Goal: Task Accomplishment & Management: Manage account settings

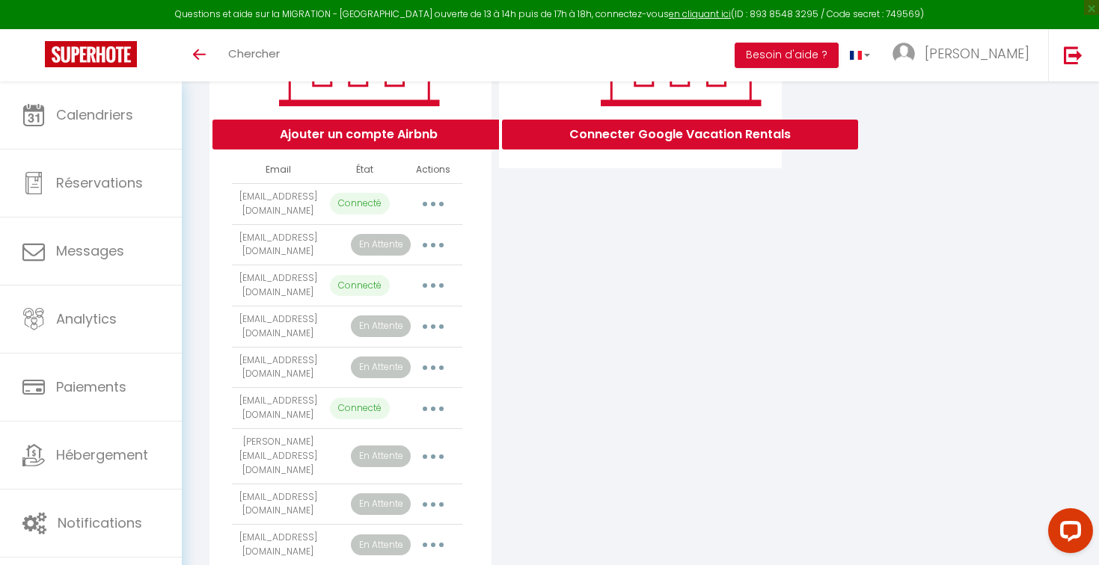
scroll to position [313, 0]
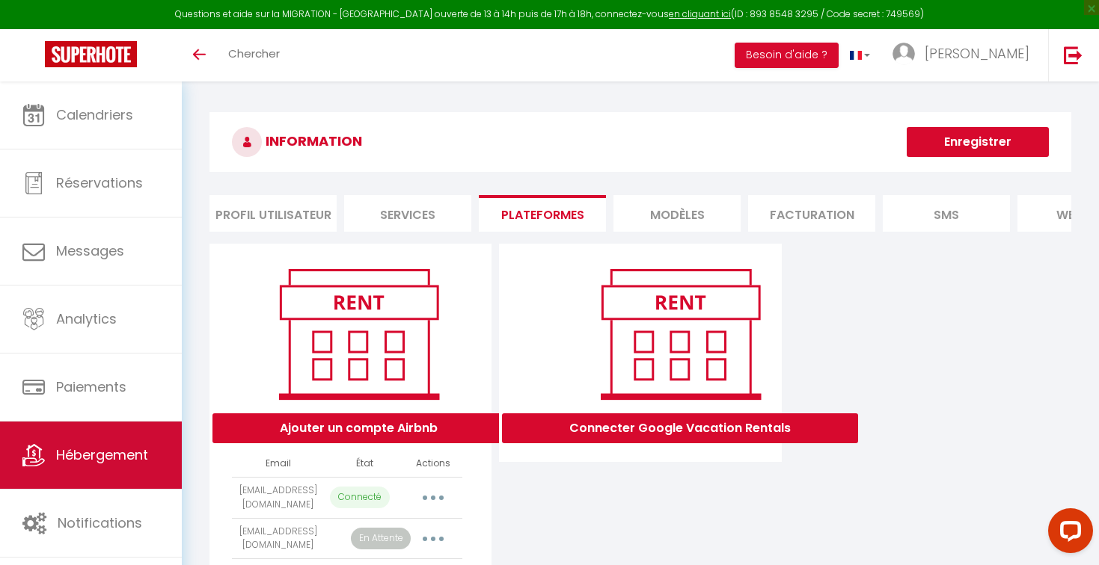
click at [93, 467] on link "Hébergement" at bounding box center [91, 455] width 182 height 67
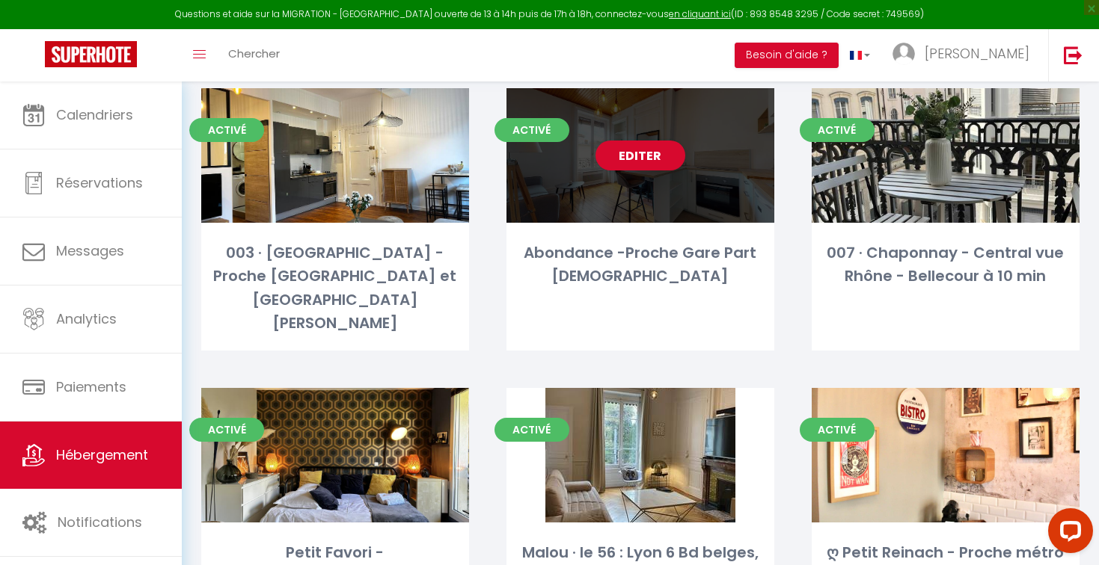
scroll to position [204, 0]
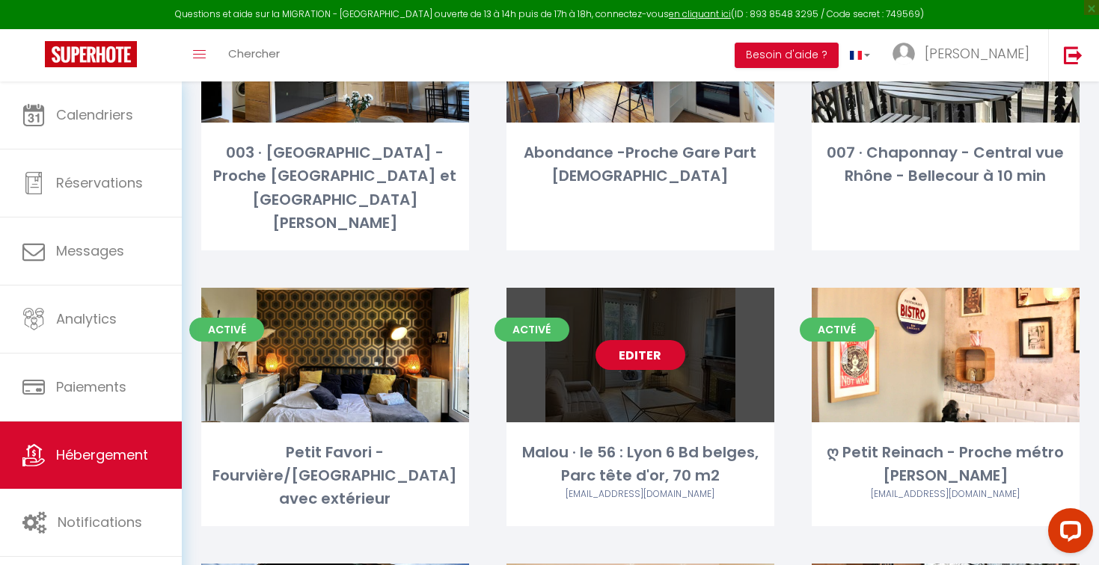
click at [636, 340] on link "Editer" at bounding box center [640, 355] width 90 height 30
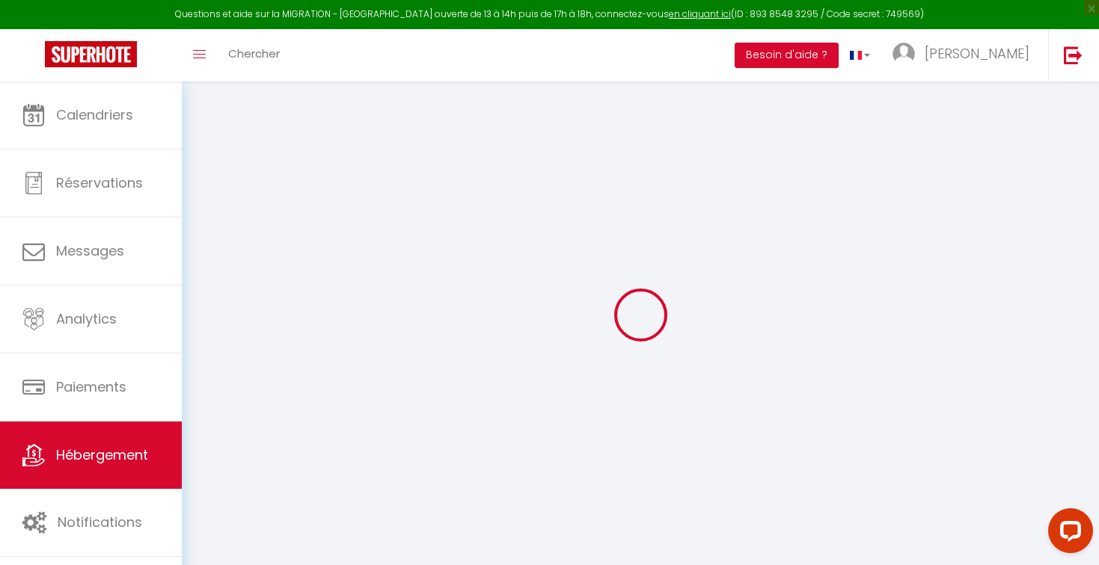
select select
checkbox input "false"
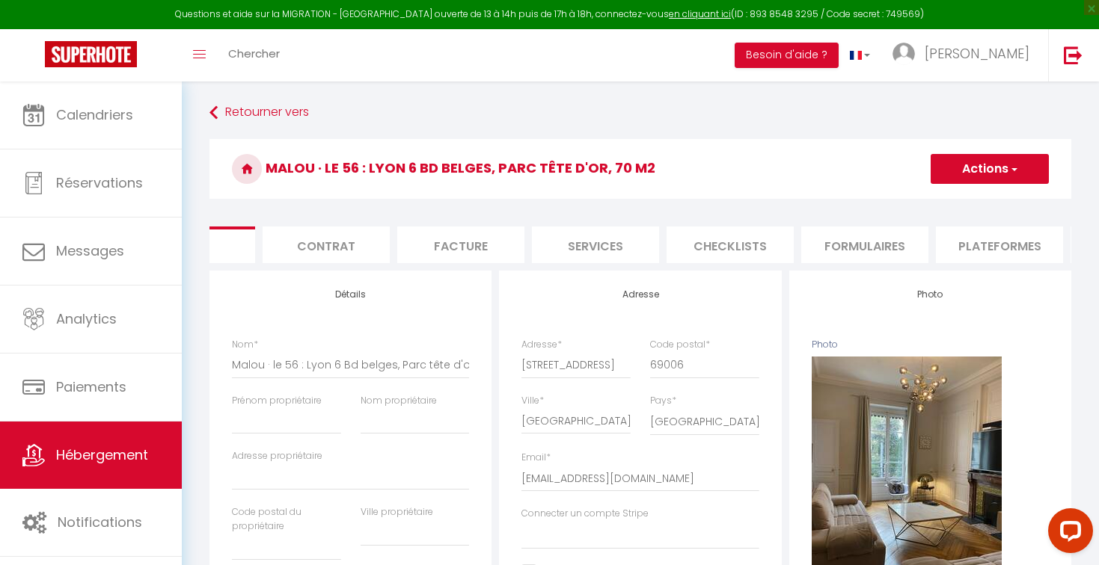
scroll to position [0, 100]
click at [952, 248] on li "Plateformes" at bounding box center [980, 245] width 127 height 37
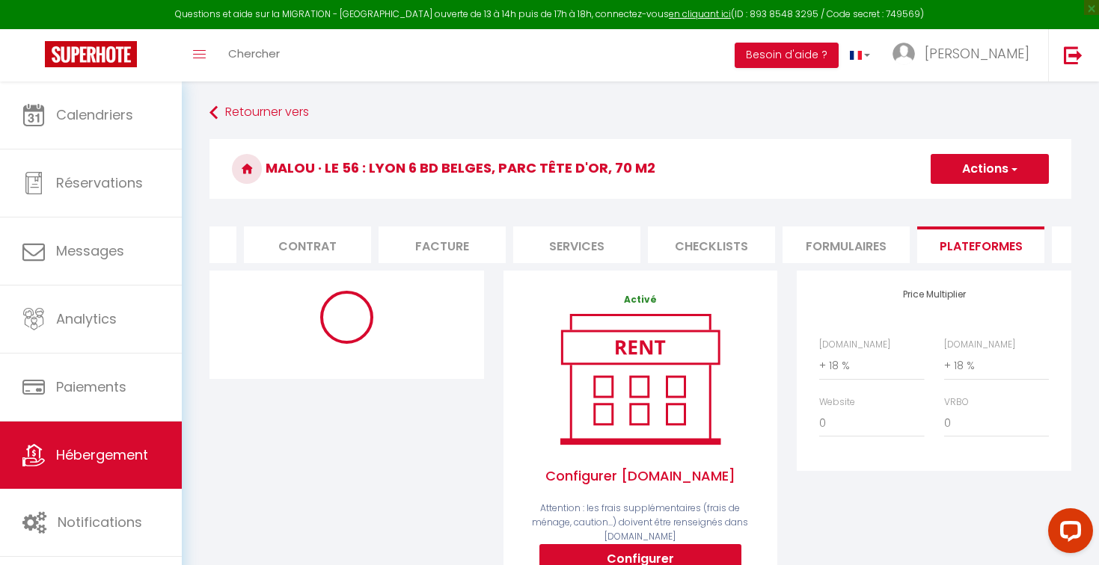
select select "10692-551881760614374135"
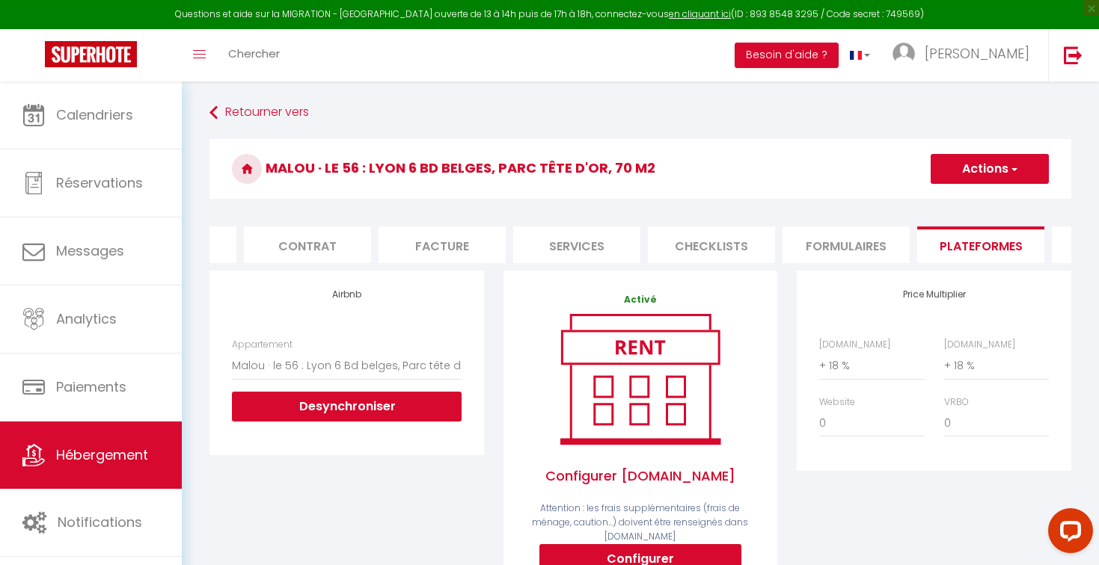
scroll to position [25, 0]
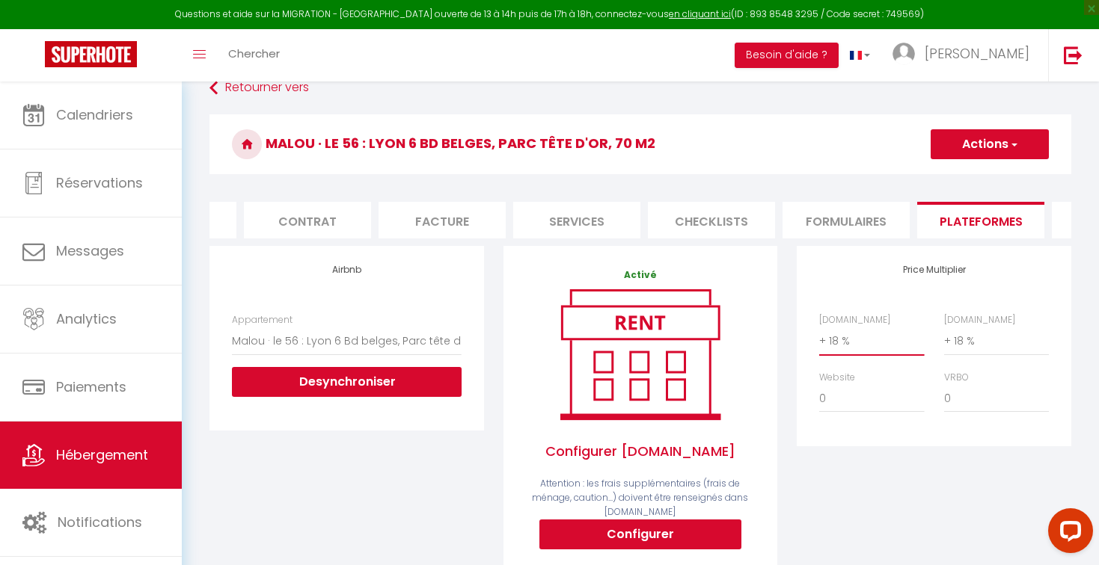
click at [877, 329] on select "0 + 1 % + 2 % + 3 % + 4 % + 5 % + 6 % + 7 % + 8 % + 9 %" at bounding box center [871, 341] width 105 height 28
select select "0"
select select
select select "EUR"
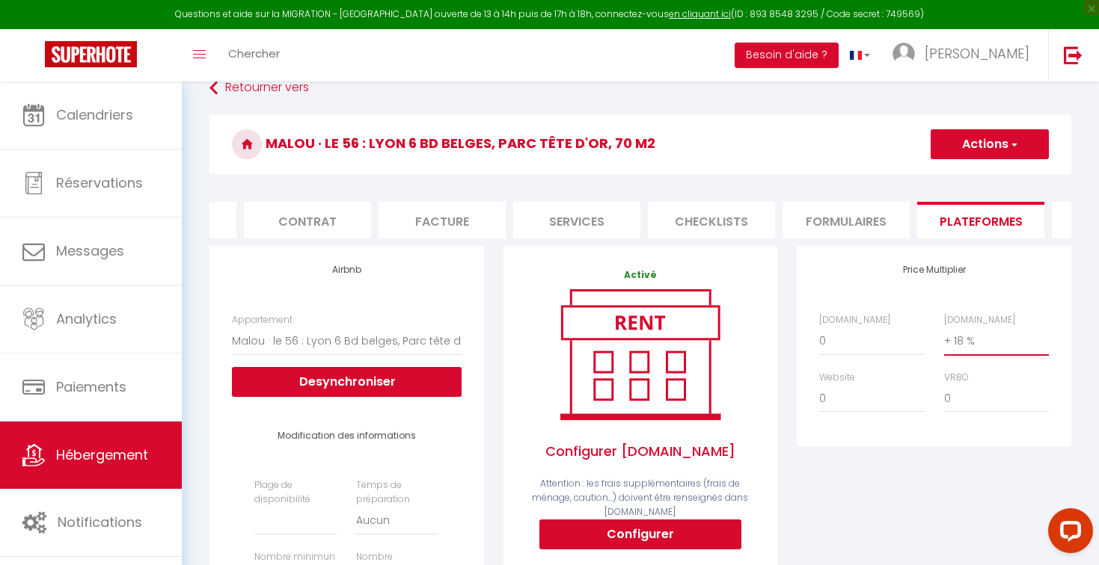
click at [959, 342] on select "0 + 1 % + 2 % + 3 % + 4 % + 5 % + 6 % + 7 % + 8 % + 9 %" at bounding box center [996, 341] width 105 height 28
select select "0"
select select
click at [956, 158] on button "Actions" at bounding box center [989, 144] width 118 height 30
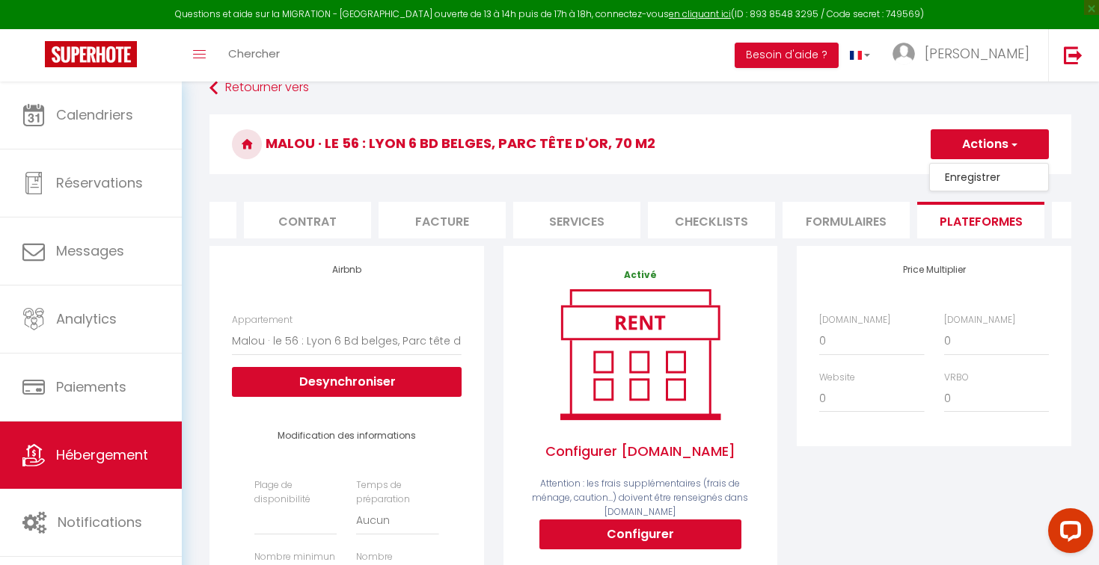
click at [951, 176] on link "Enregistrer" at bounding box center [989, 177] width 118 height 19
select select
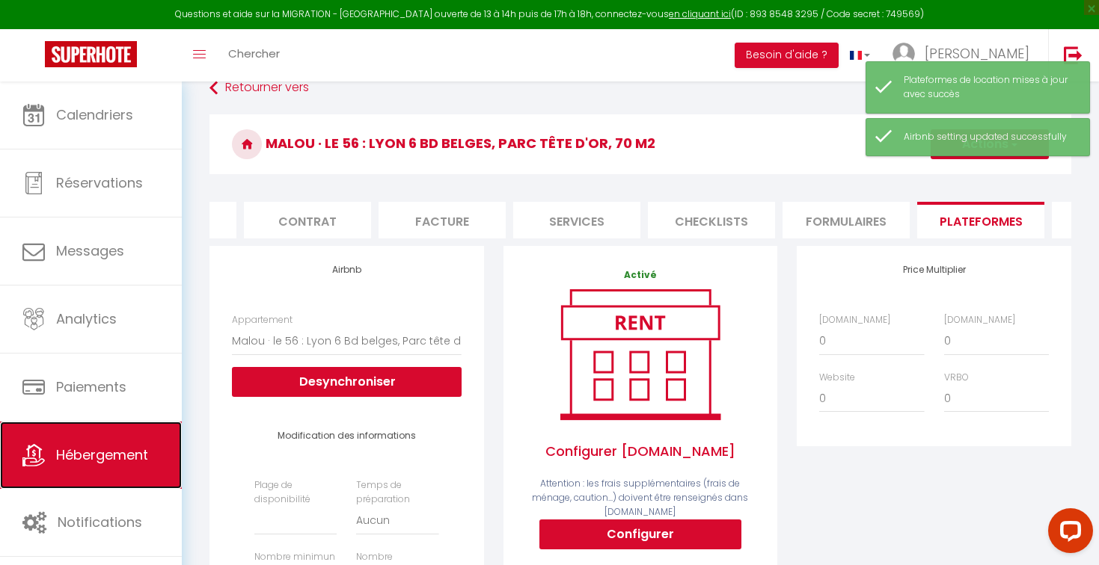
click at [79, 451] on span "Hébergement" at bounding box center [102, 455] width 92 height 19
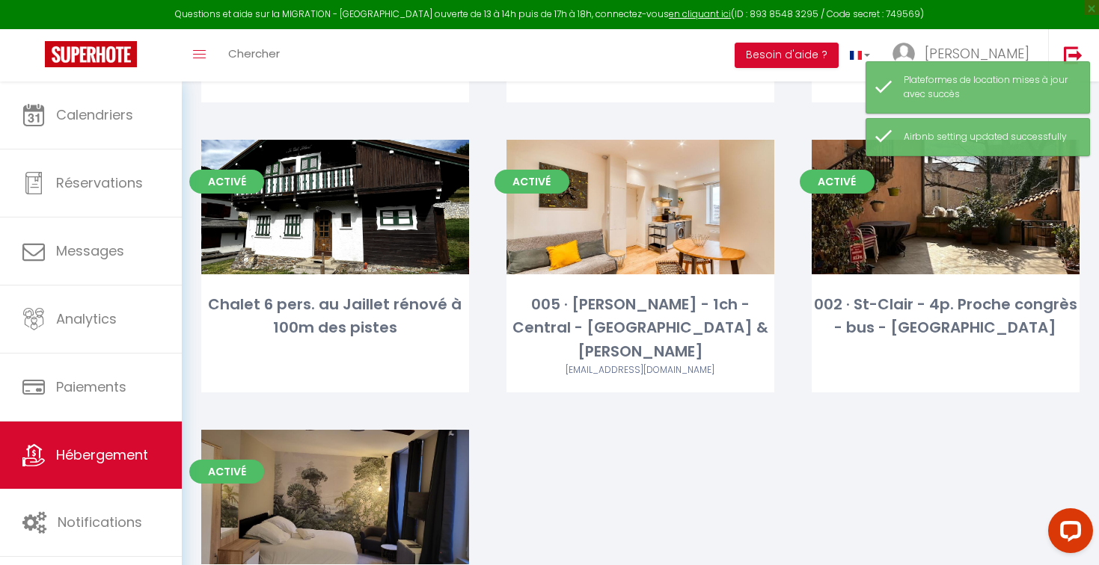
scroll to position [670, 0]
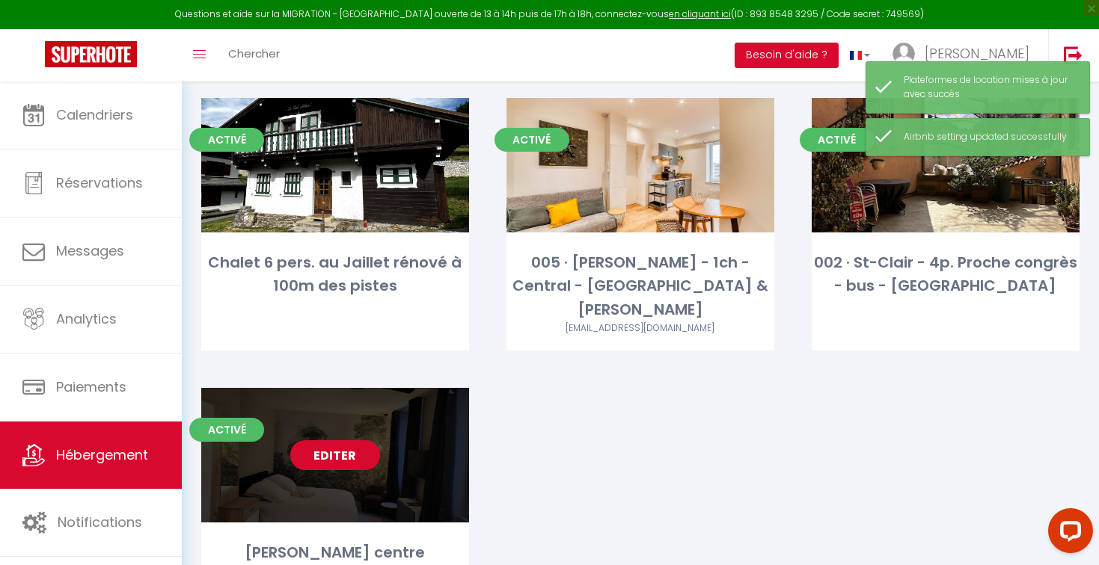
click at [342, 440] on link "Editer" at bounding box center [335, 455] width 90 height 30
select select "3"
select select "2"
select select "1"
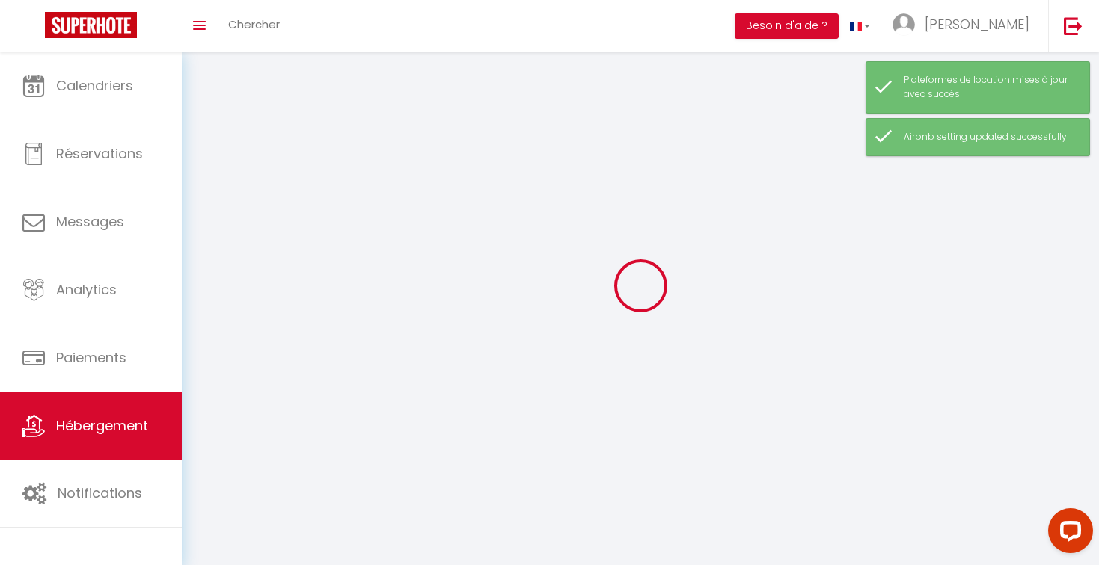
select select
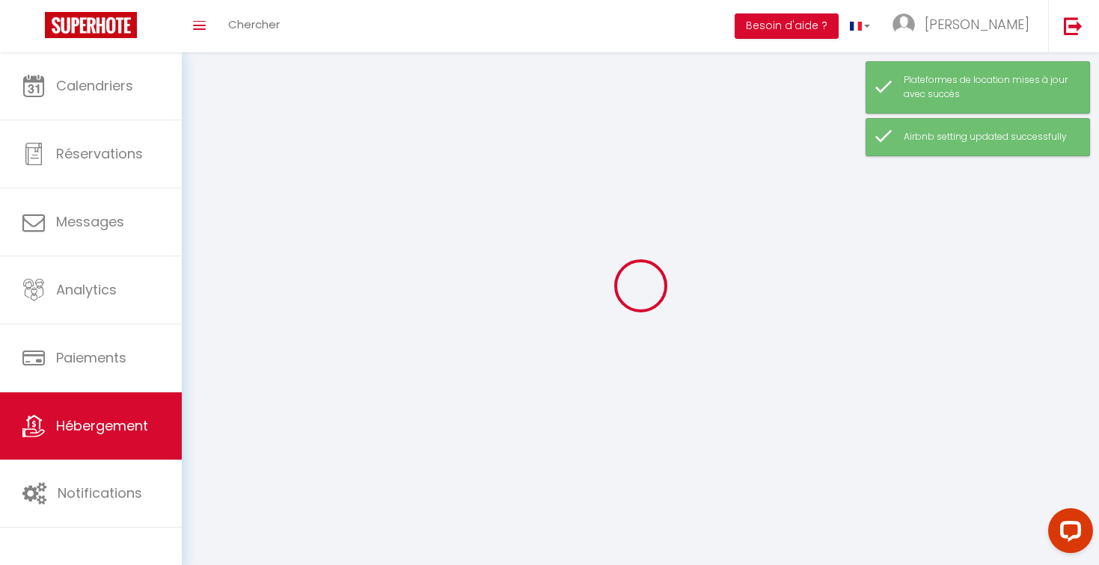
select select
checkbox input "false"
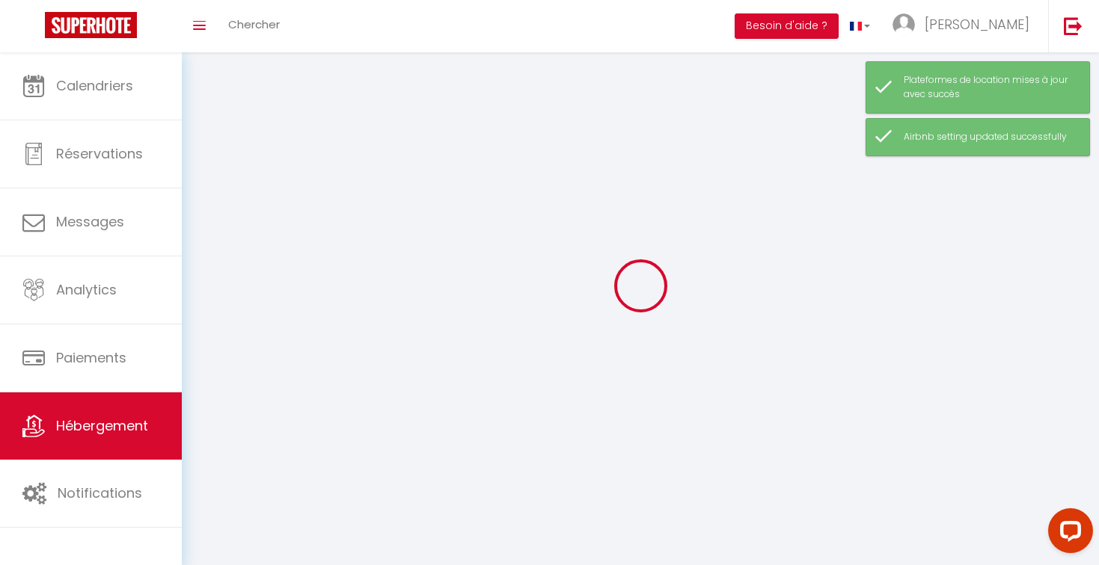
checkbox input "false"
select select
select select "28"
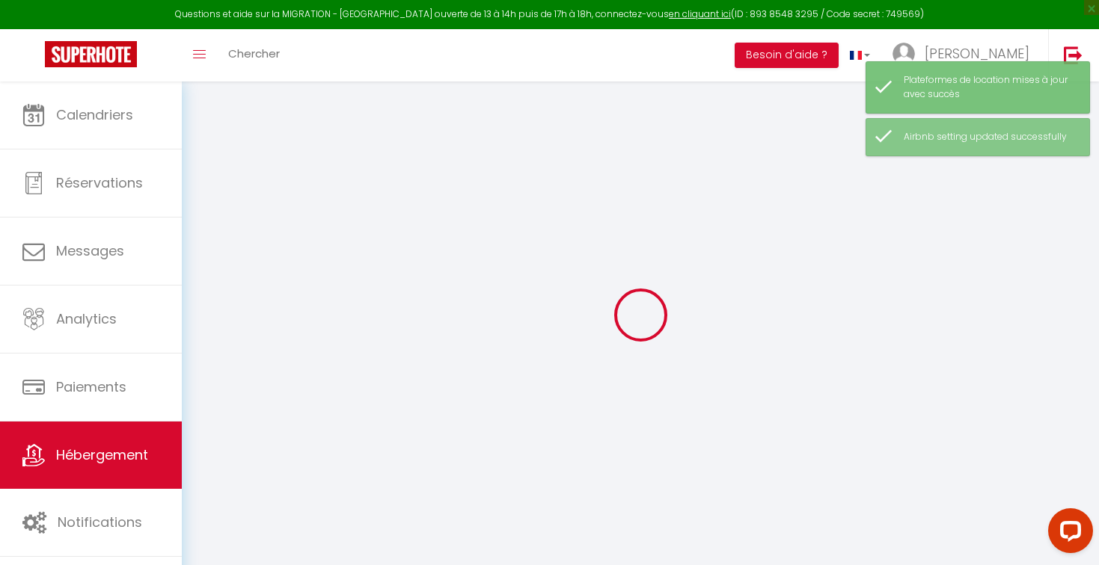
select select
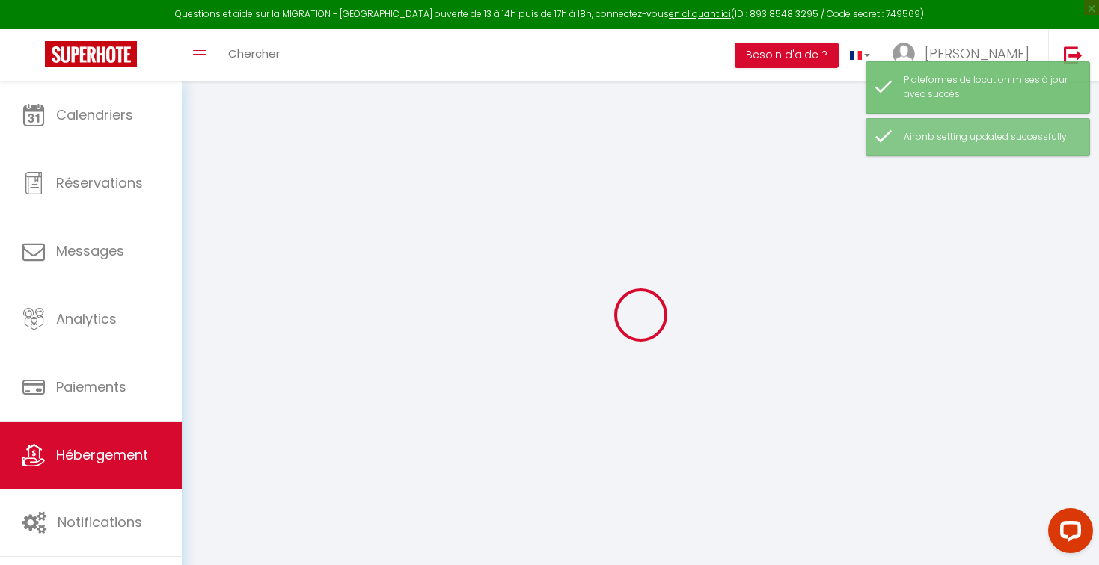
select select
checkbox input "false"
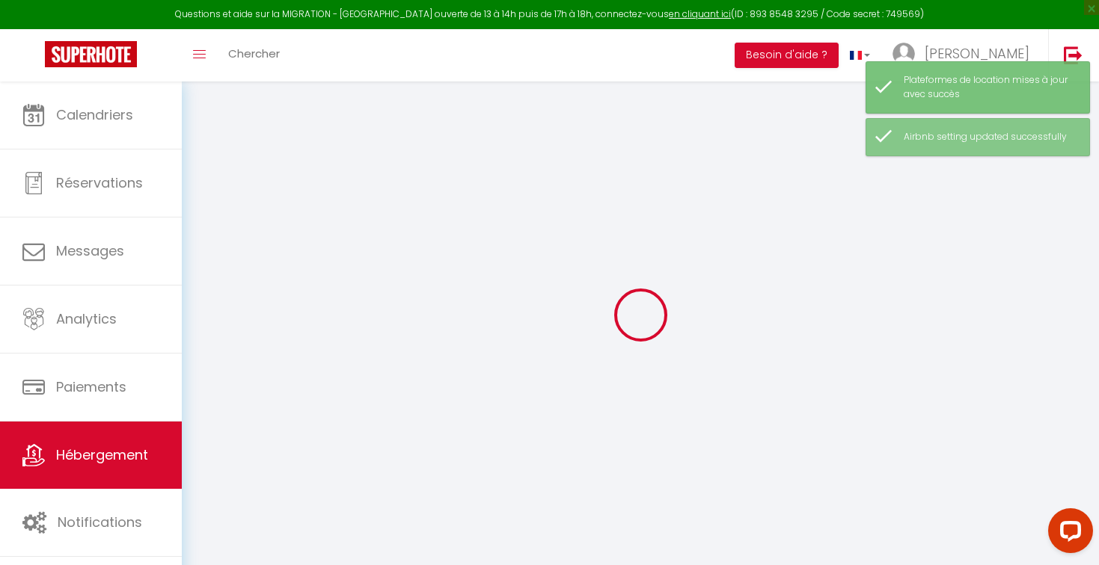
checkbox input "false"
select select
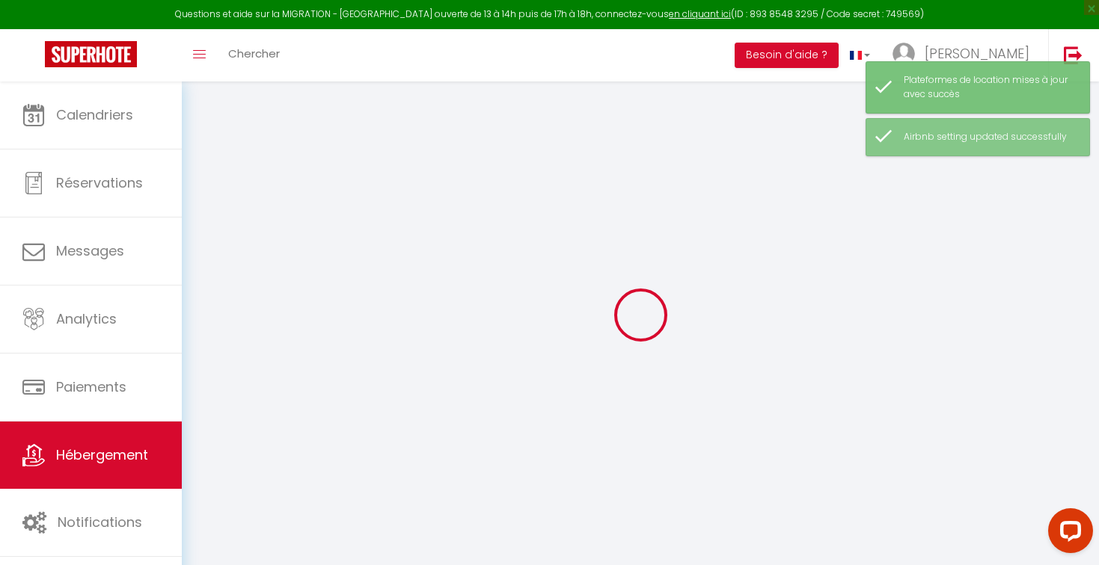
select select
checkbox input "false"
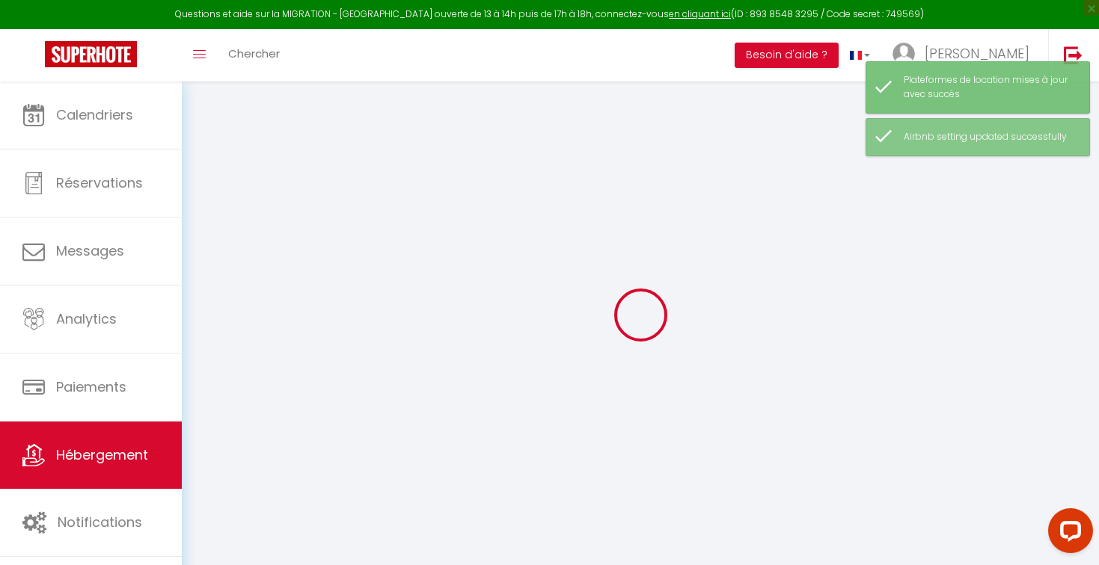
checkbox input "false"
select select
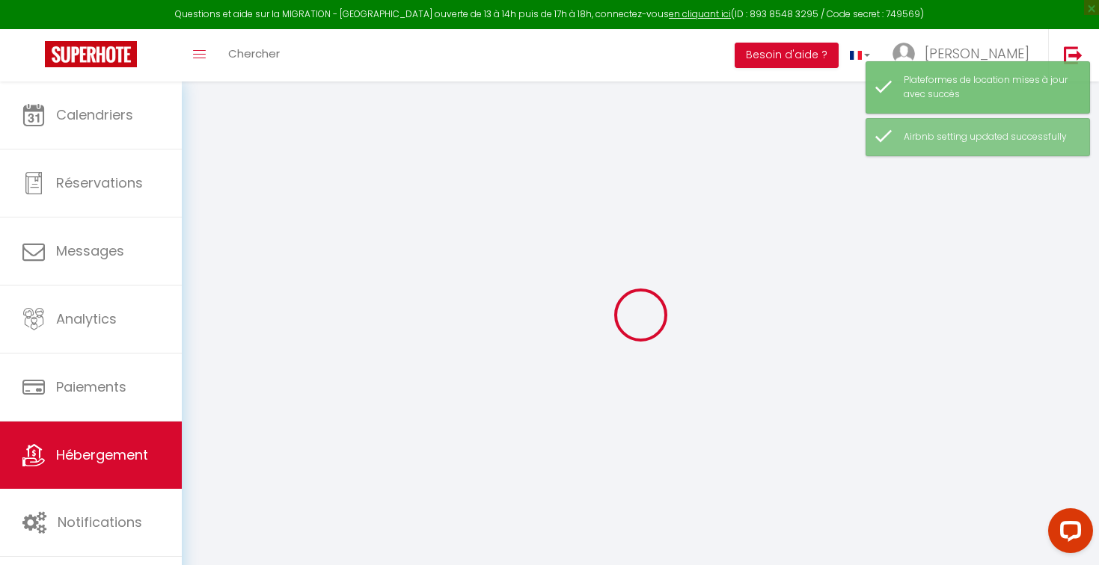
select select
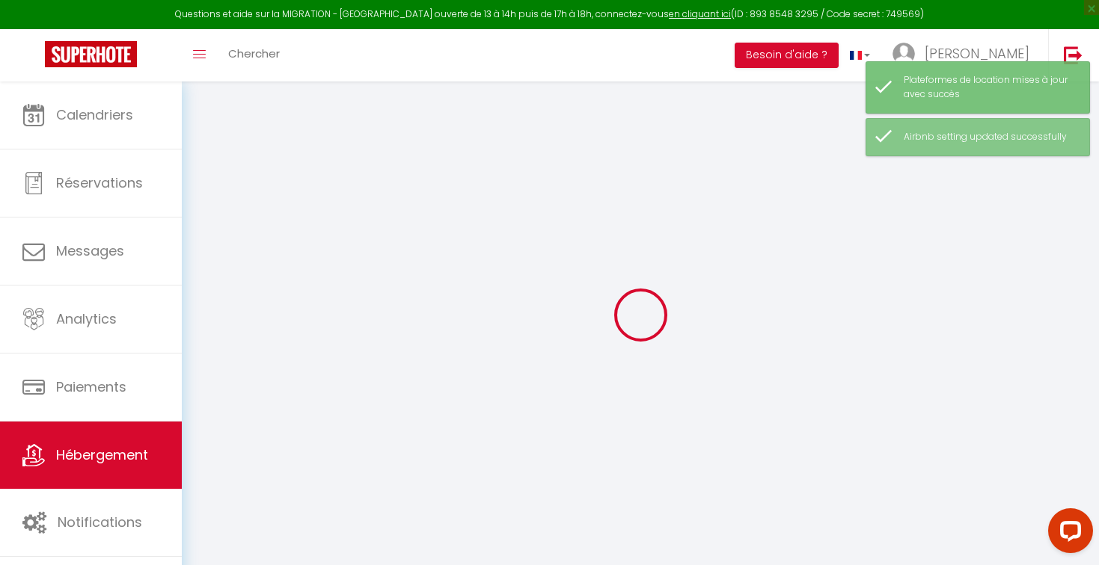
checkbox input "false"
select select
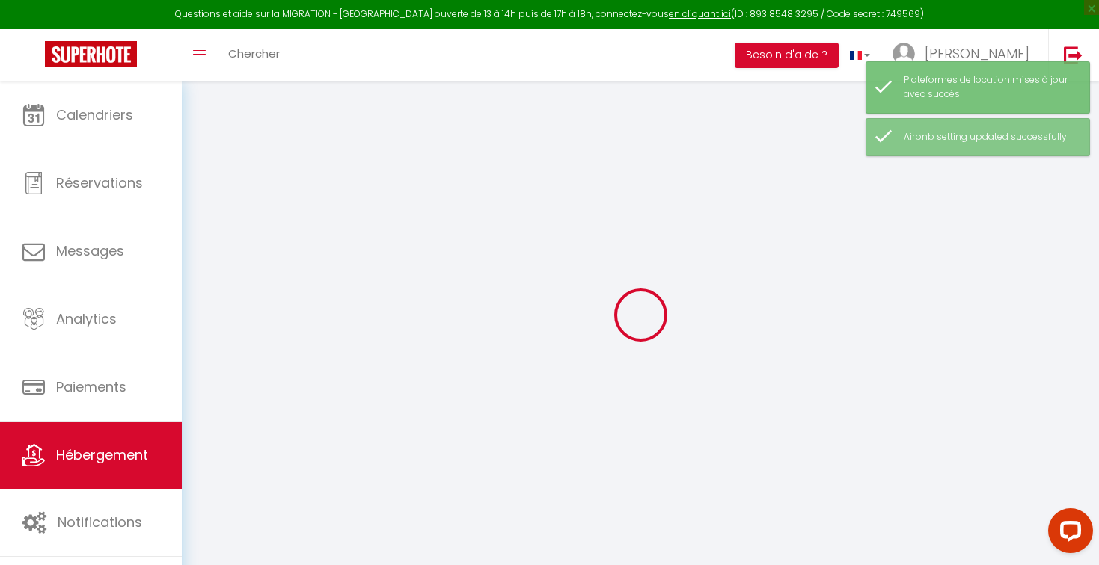
select select
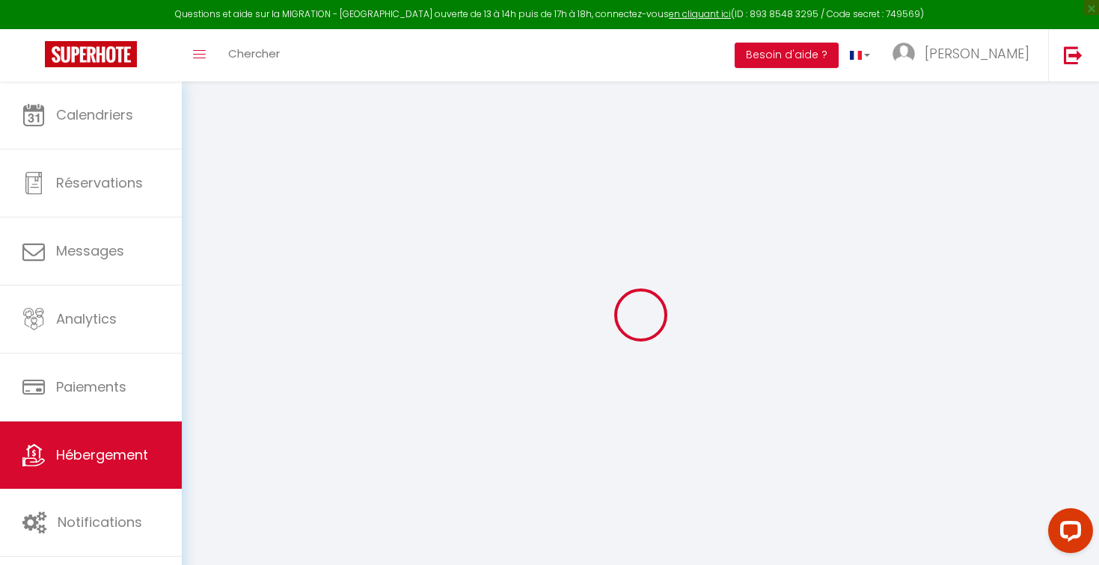
select select
checkbox input "false"
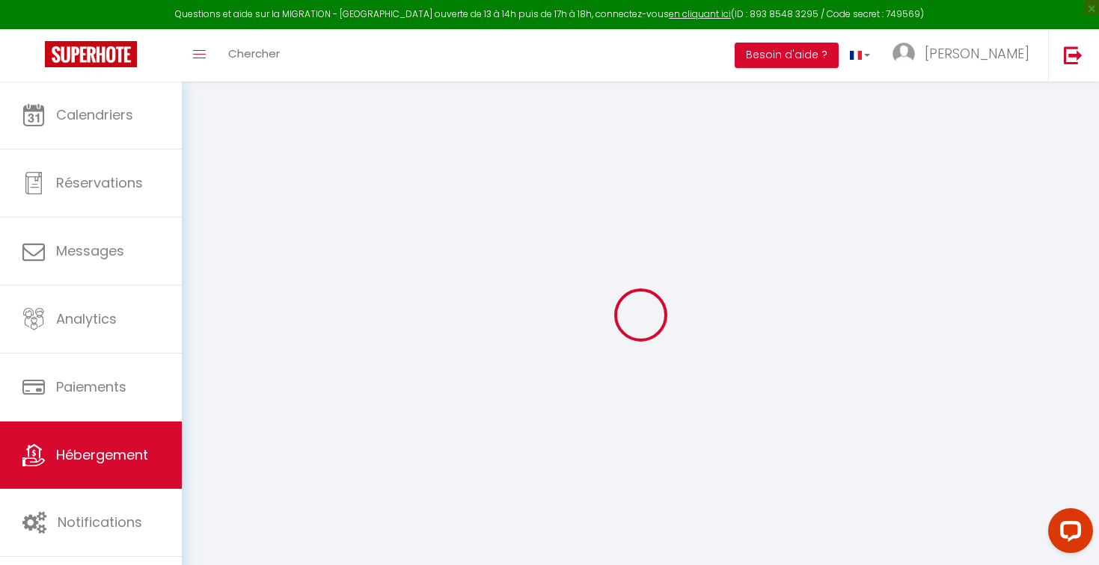
checkbox input "false"
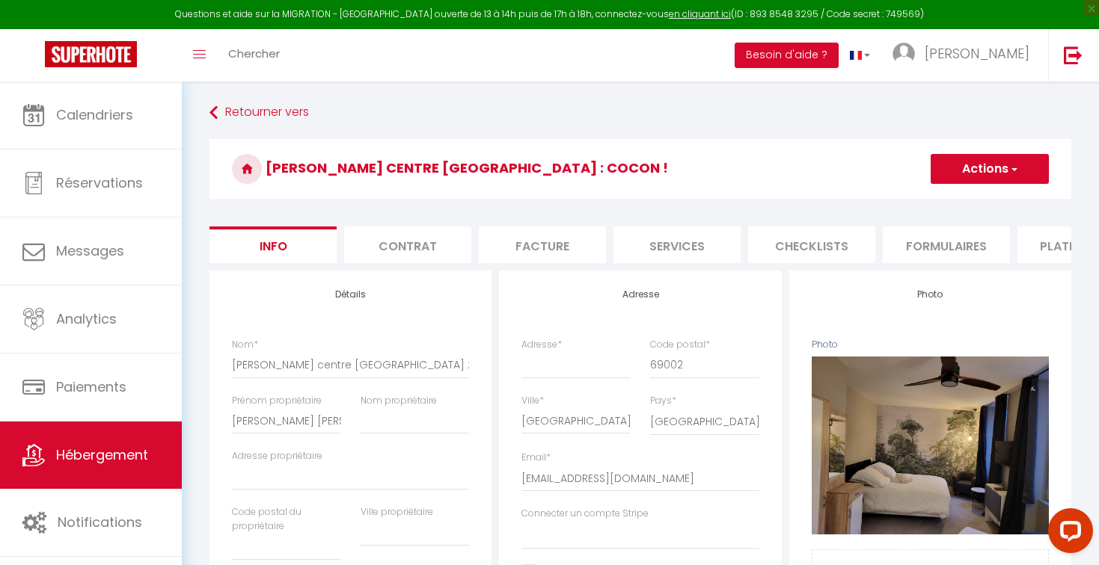
click at [1030, 249] on li "Plateformes" at bounding box center [1080, 245] width 127 height 37
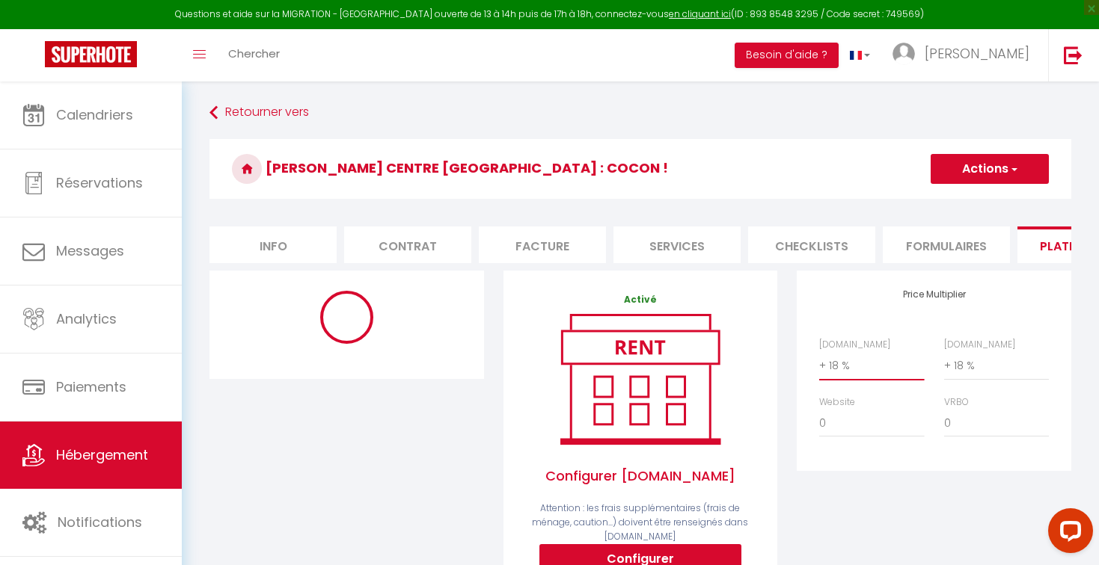
click at [858, 372] on select "0 + 1 % + 2 % + 3 % + 4 % + 5 % + 6 % + 7 % + 8 % + 9 %" at bounding box center [871, 365] width 105 height 28
select select "10692-996063175405965786"
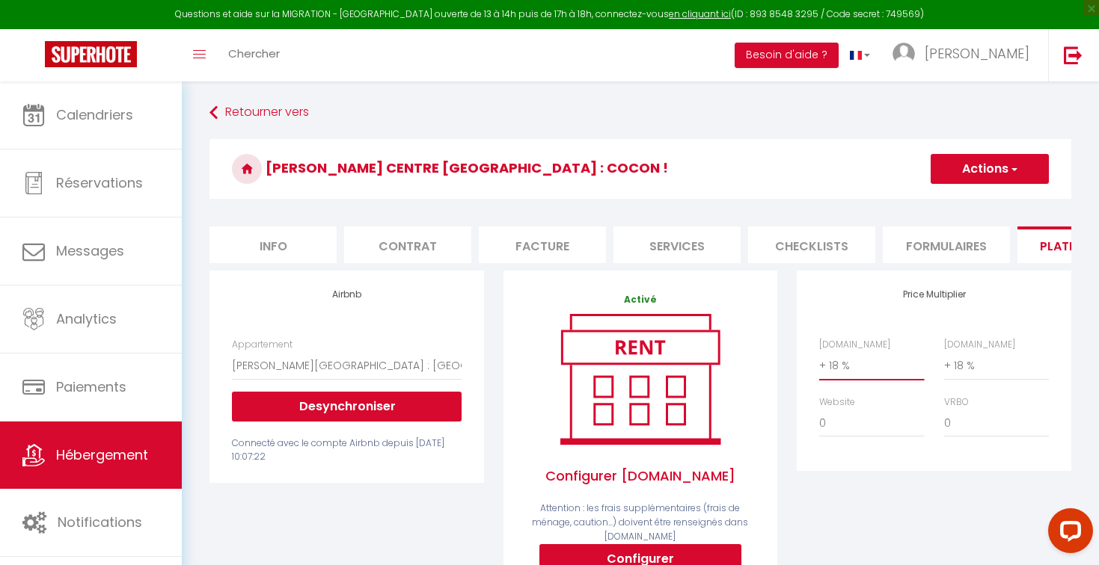
select select "0"
click at [968, 363] on select "0 + 1 % + 2 % + 3 % + 4 % + 5 % + 6 % + 7 % + 8 % + 9 %" at bounding box center [996, 365] width 105 height 28
select select "0"
click at [974, 174] on button "Actions" at bounding box center [989, 169] width 118 height 30
click at [956, 200] on link "Enregistrer" at bounding box center [989, 201] width 118 height 19
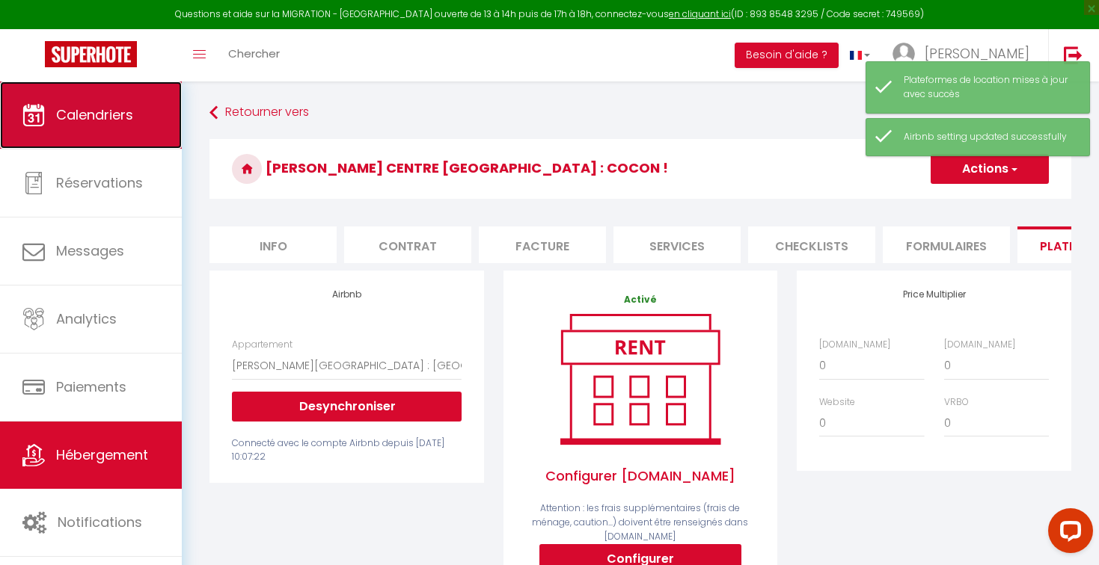
click at [42, 114] on icon at bounding box center [33, 115] width 22 height 22
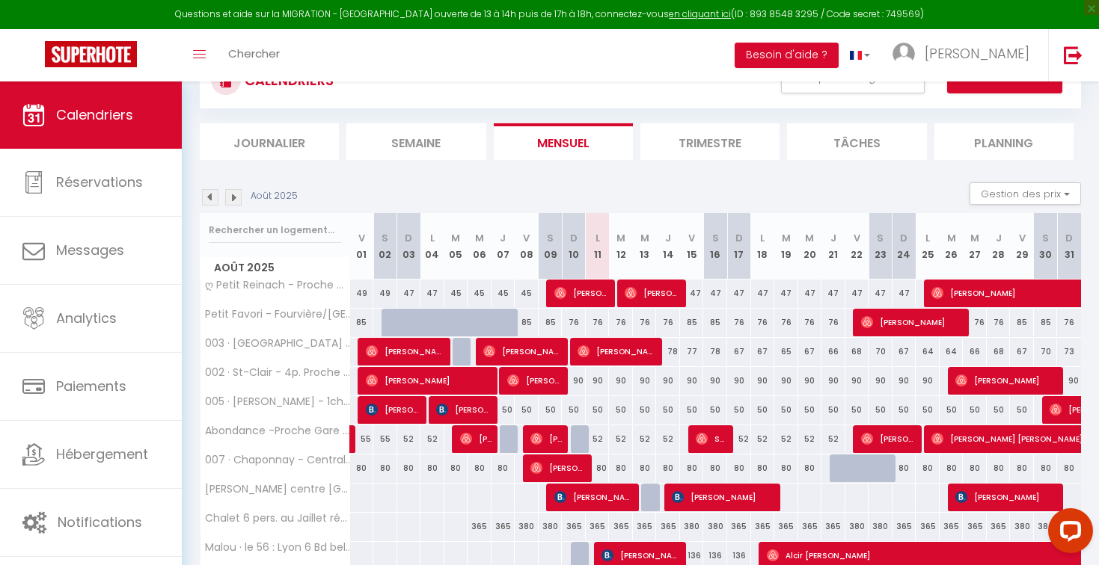
scroll to position [119, 0]
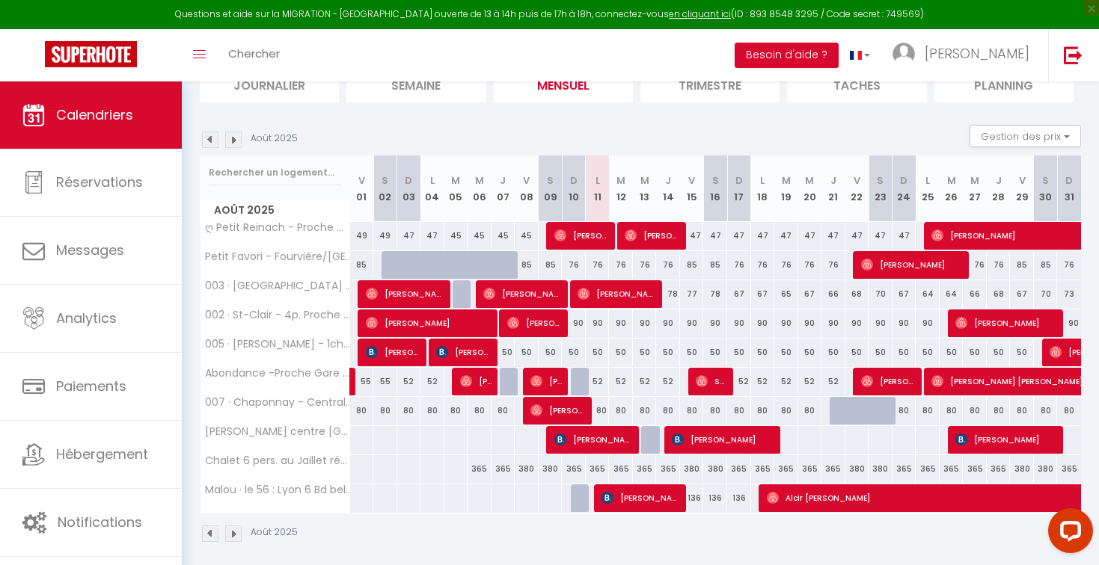
click at [233, 140] on img at bounding box center [233, 140] width 16 height 16
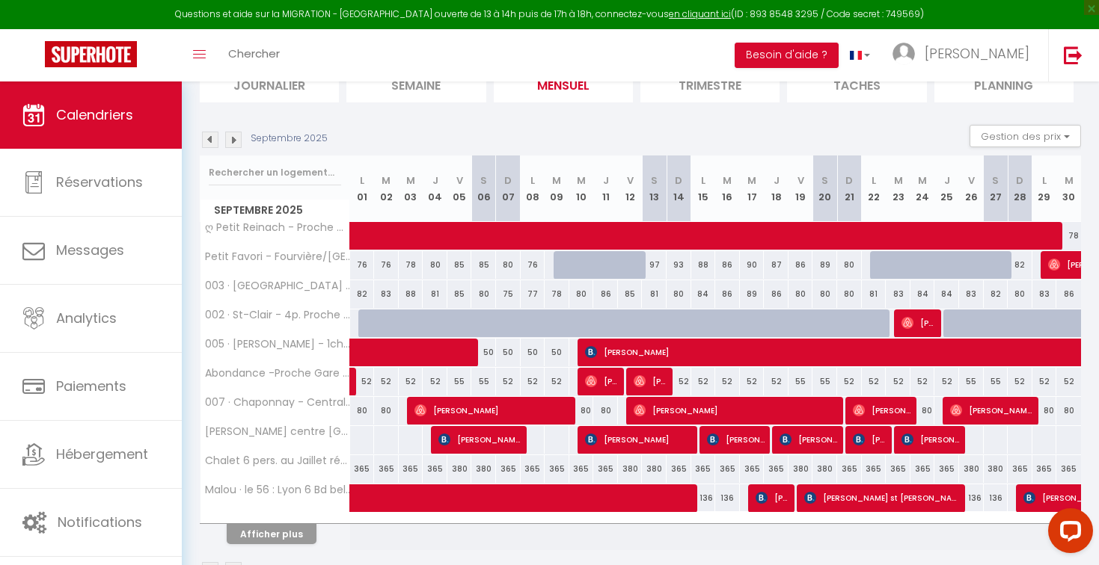
click at [209, 141] on img at bounding box center [210, 140] width 16 height 16
